Goal: Entertainment & Leisure: Browse casually

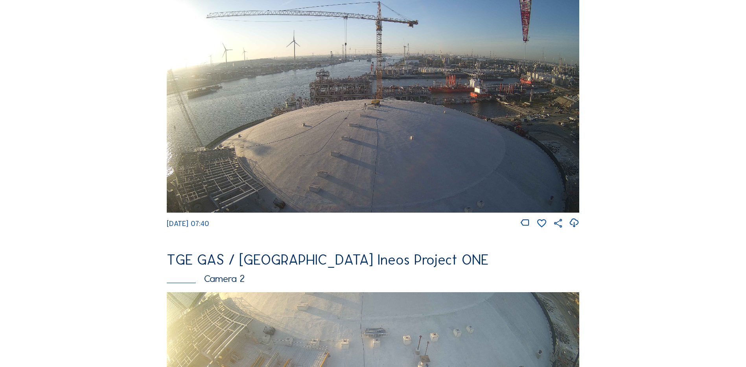
scroll to position [275, 0]
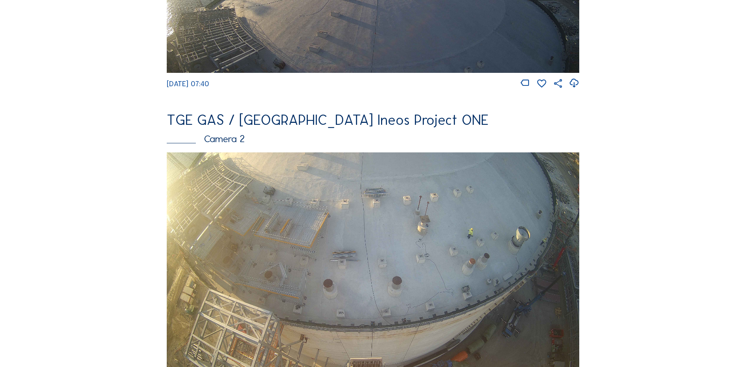
click at [333, 232] on img at bounding box center [373, 268] width 413 height 232
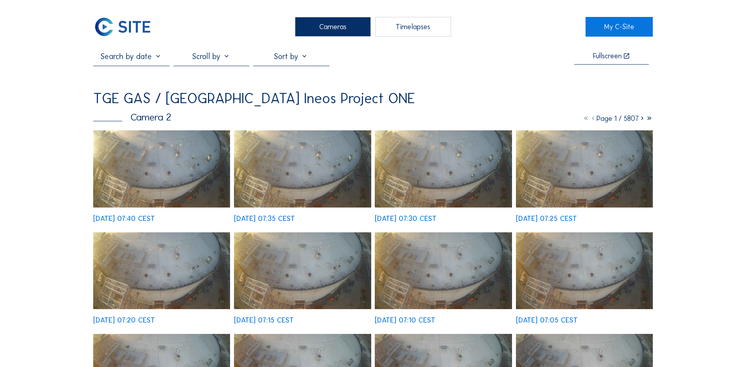
click at [174, 183] on img at bounding box center [161, 168] width 137 height 77
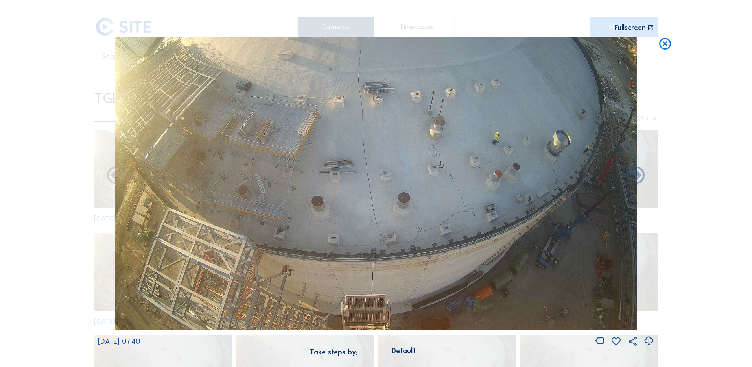
click at [652, 341] on icon at bounding box center [648, 340] width 11 height 13
click at [650, 342] on icon at bounding box center [648, 340] width 11 height 13
click at [37, 148] on div "Scroll to travel through time | Press 'Alt' Button + Scroll to Zoom | Click and…" at bounding box center [376, 183] width 752 height 367
click at [668, 44] on icon at bounding box center [665, 44] width 14 height 15
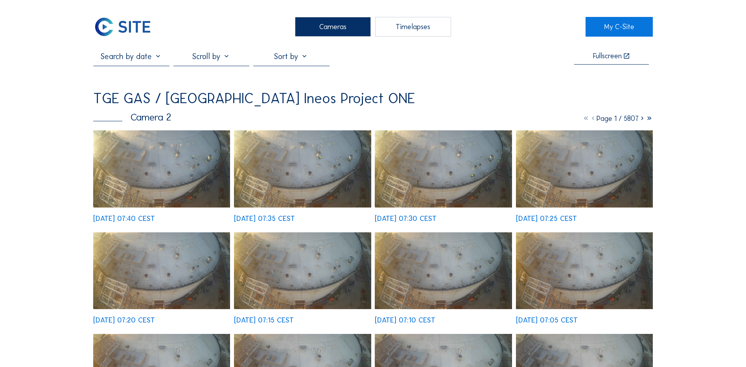
click at [323, 25] on div "Cameras" at bounding box center [333, 27] width 76 height 20
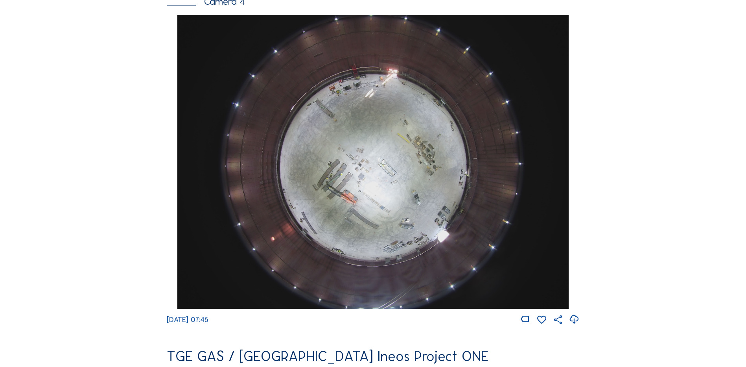
scroll to position [747, 0]
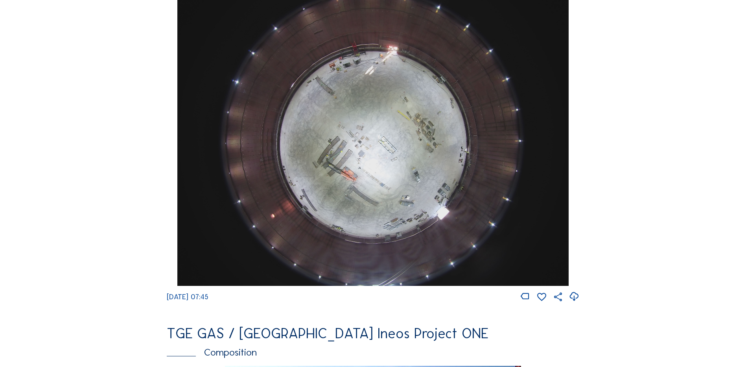
click at [381, 138] on img at bounding box center [372, 138] width 391 height 293
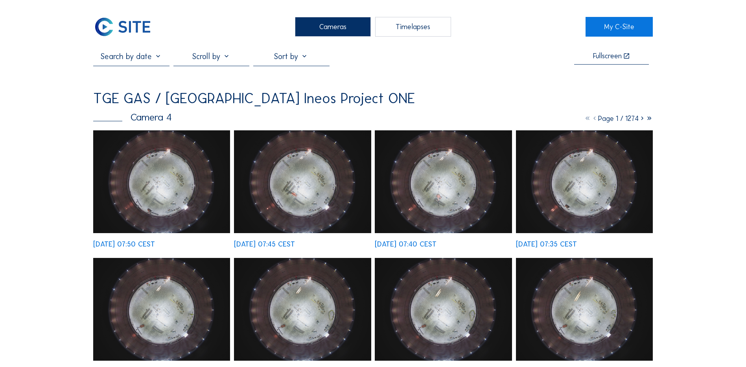
click at [142, 197] on img at bounding box center [161, 181] width 137 height 103
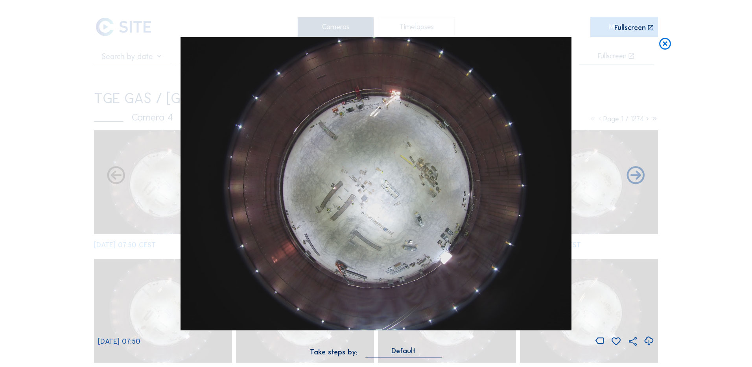
click at [649, 341] on icon at bounding box center [648, 340] width 11 height 13
click at [686, 154] on div "Scroll to travel through time | Press 'Alt' Button + Scroll to Zoom | Click and…" at bounding box center [376, 183] width 752 height 367
click at [662, 41] on icon at bounding box center [665, 44] width 14 height 15
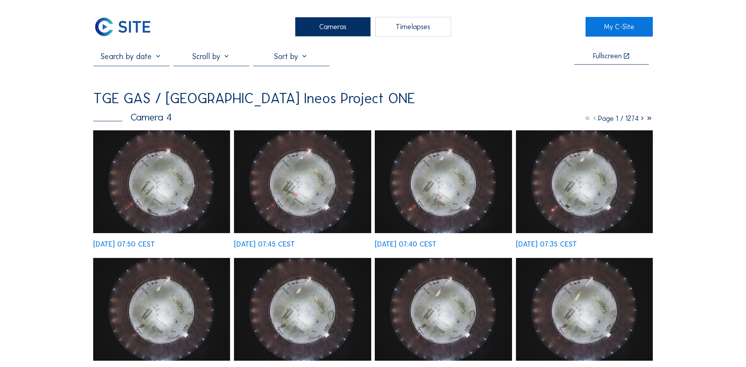
click at [326, 27] on div "Cameras" at bounding box center [333, 27] width 76 height 20
